Goal: Task Accomplishment & Management: Use online tool/utility

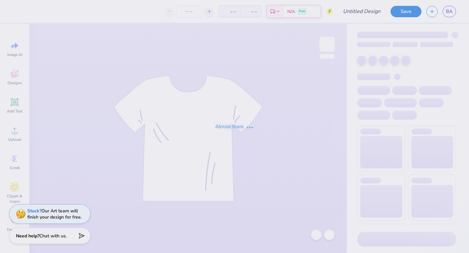
type input "BEI Mockup #1"
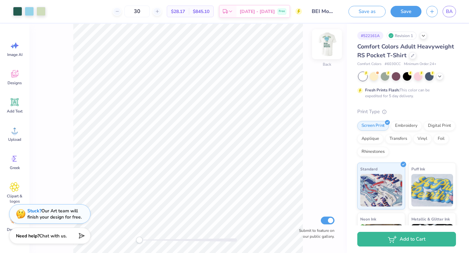
click at [325, 47] on img at bounding box center [327, 44] width 26 height 26
click at [329, 41] on img at bounding box center [327, 44] width 26 height 26
click at [150, 12] on input "30" at bounding box center [136, 12] width 25 height 12
type input "32"
click at [209, 11] on span "$890.88" at bounding box center [201, 11] width 17 height 7
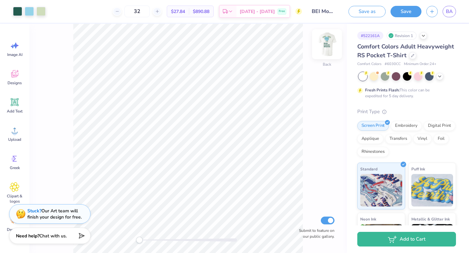
click at [322, 42] on img at bounding box center [327, 44] width 26 height 26
click at [331, 43] on img at bounding box center [327, 44] width 26 height 26
click at [331, 43] on img at bounding box center [326, 44] width 13 height 13
click at [330, 40] on img at bounding box center [327, 44] width 26 height 26
click at [328, 42] on img at bounding box center [327, 44] width 26 height 26
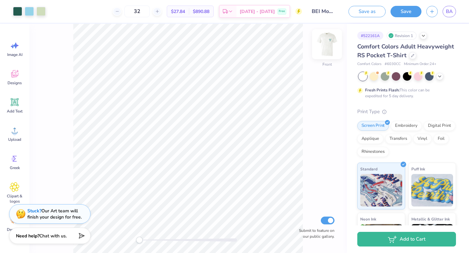
click at [327, 42] on img at bounding box center [327, 44] width 26 height 26
click at [328, 42] on img at bounding box center [327, 44] width 26 height 26
